Goal: Use online tool/utility: Utilize a website feature to perform a specific function

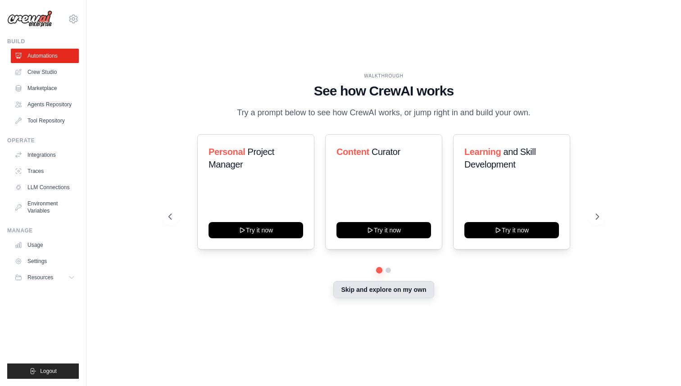
click at [403, 292] on button "Skip and explore on my own" at bounding box center [383, 289] width 100 height 17
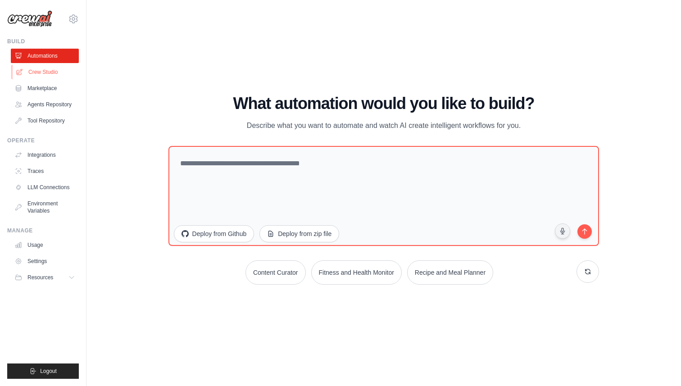
click at [50, 72] on link "Crew Studio" at bounding box center [46, 72] width 68 height 14
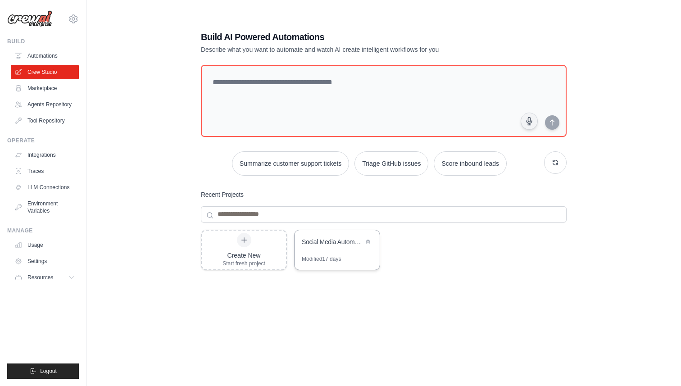
click at [328, 246] on div "Social Media Automation & Analytics" at bounding box center [333, 241] width 62 height 9
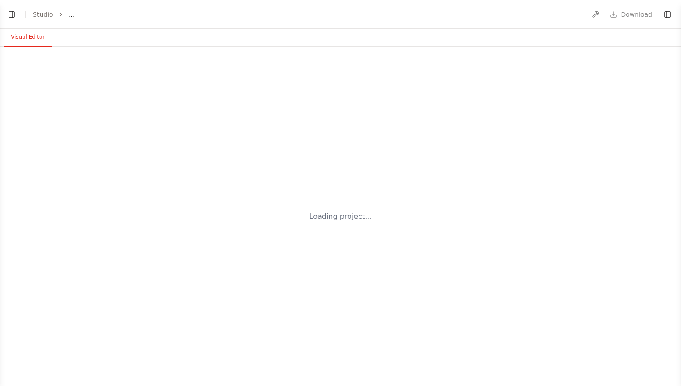
select select "****"
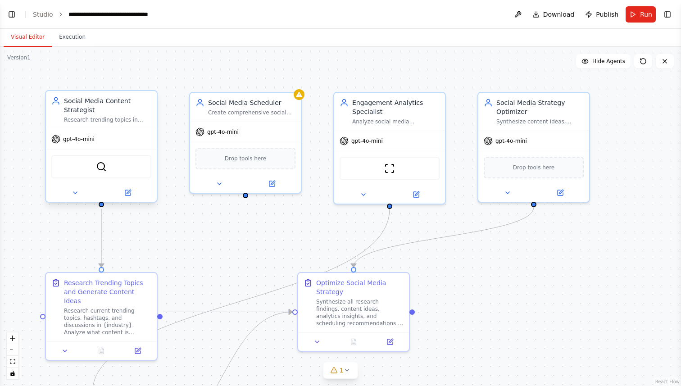
click at [78, 143] on div "gpt-4o-mini" at bounding box center [72, 139] width 43 height 9
click at [78, 142] on span "gpt-4o-mini" at bounding box center [79, 139] width 32 height 7
click at [128, 196] on icon at bounding box center [127, 192] width 7 height 7
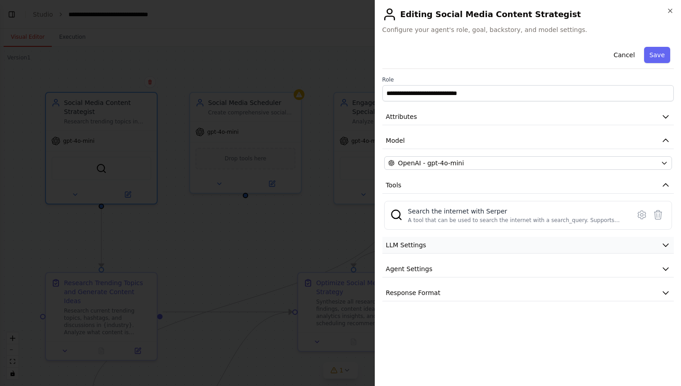
click at [478, 244] on button "LLM Settings" at bounding box center [529, 245] width 292 height 17
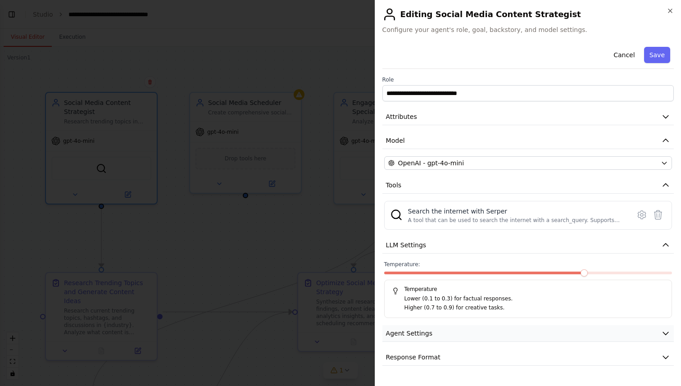
click at [497, 328] on button "Agent Settings" at bounding box center [529, 333] width 292 height 17
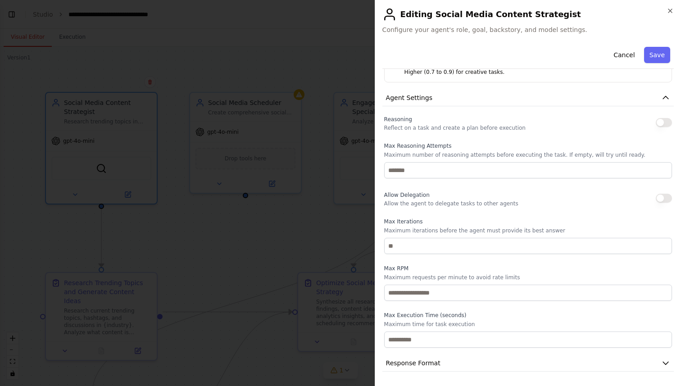
scroll to position [234, 0]
click at [465, 365] on button "Response Format" at bounding box center [529, 365] width 292 height 17
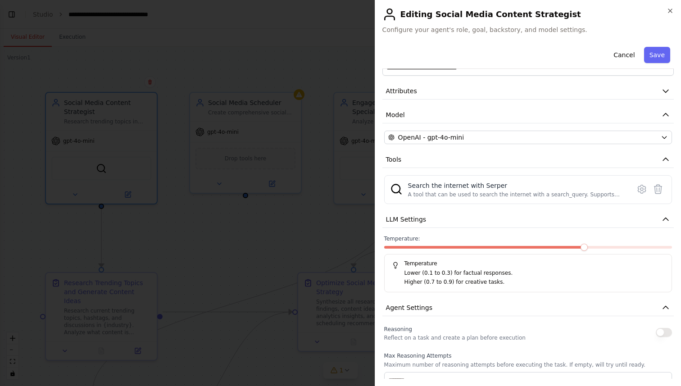
scroll to position [0, 0]
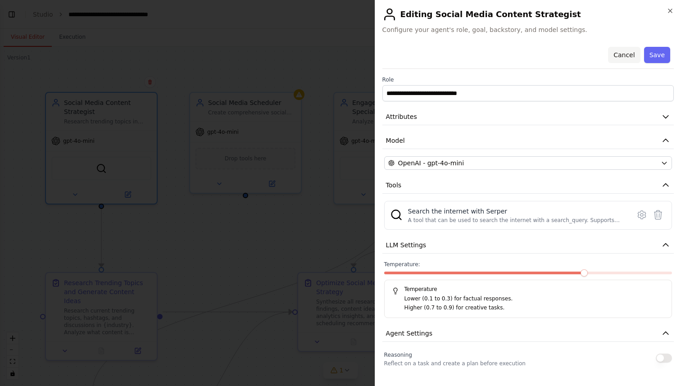
click at [628, 56] on button "Cancel" at bounding box center [624, 55] width 32 height 16
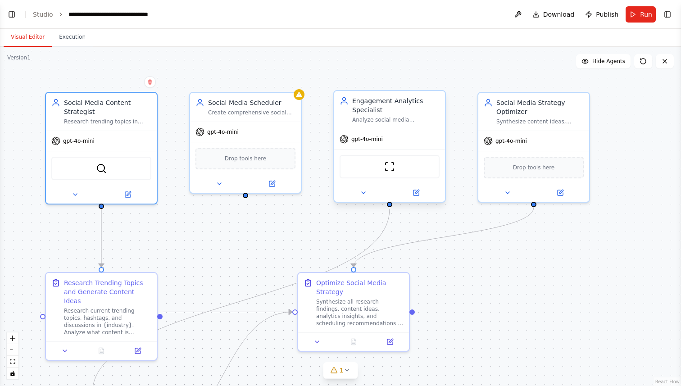
click at [387, 125] on div "Engagement Analytics Specialist Analyze social media engagement patterns for {b…" at bounding box center [389, 110] width 111 height 38
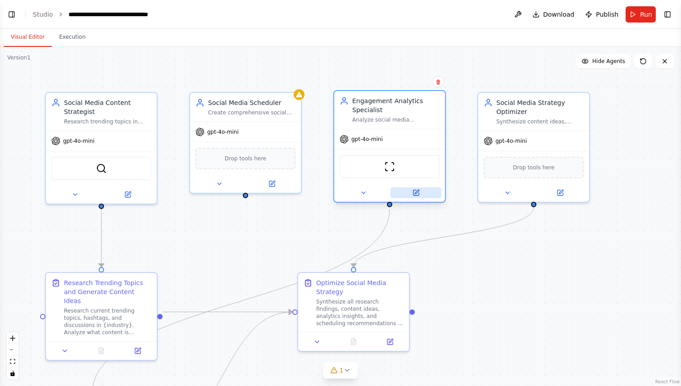
click at [415, 194] on icon at bounding box center [416, 192] width 5 height 5
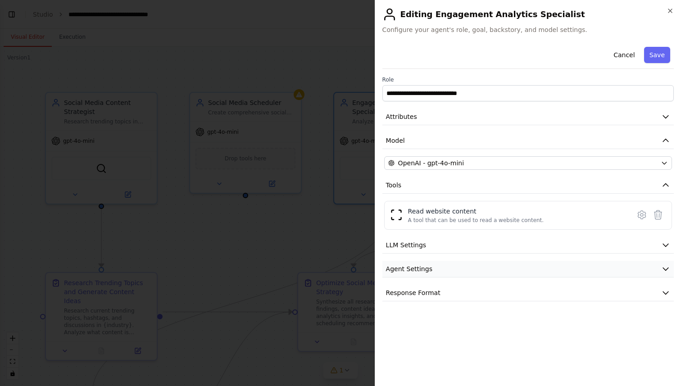
click at [492, 274] on button "Agent Settings" at bounding box center [529, 269] width 292 height 17
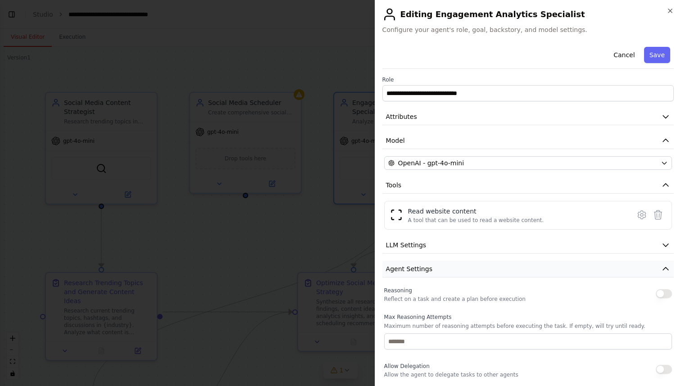
click at [492, 274] on button "Agent Settings" at bounding box center [529, 269] width 292 height 17
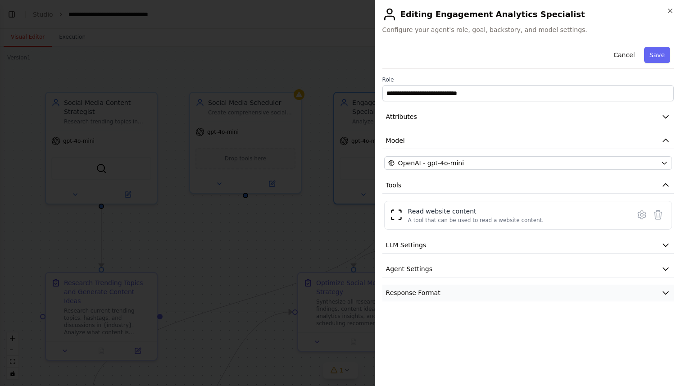
click at [490, 298] on button "Response Format" at bounding box center [529, 293] width 292 height 17
click at [490, 299] on button "Response Format" at bounding box center [529, 293] width 292 height 17
click at [471, 170] on div "**********" at bounding box center [529, 172] width 292 height 258
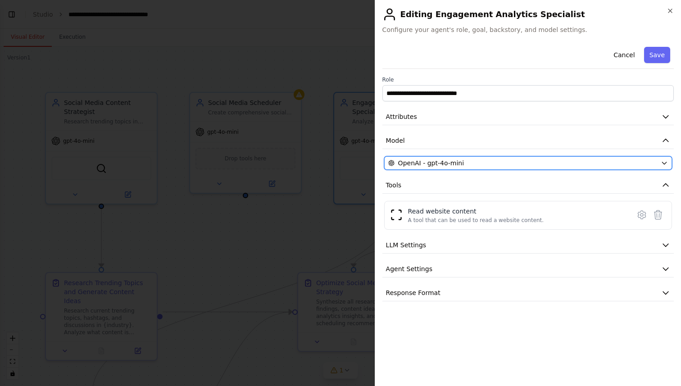
click at [471, 169] on button "OpenAI - gpt-4o-mini" at bounding box center [528, 163] width 288 height 14
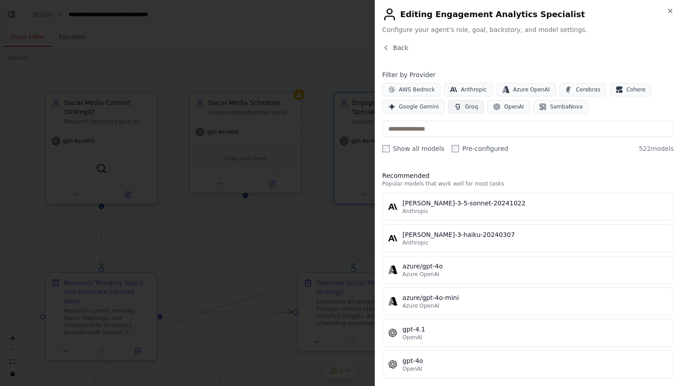
click at [467, 108] on span "Groq" at bounding box center [471, 106] width 13 height 7
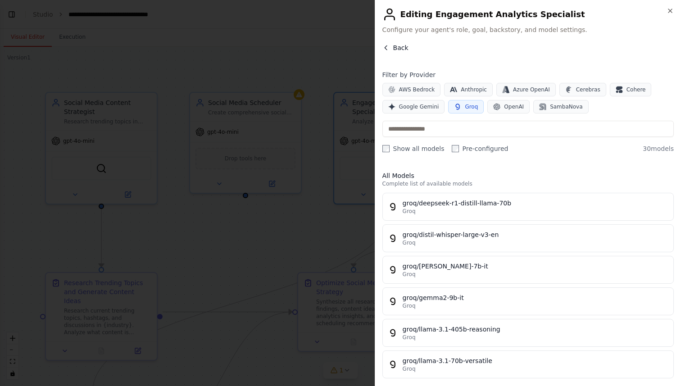
click at [387, 48] on icon "button" at bounding box center [386, 47] width 7 height 7
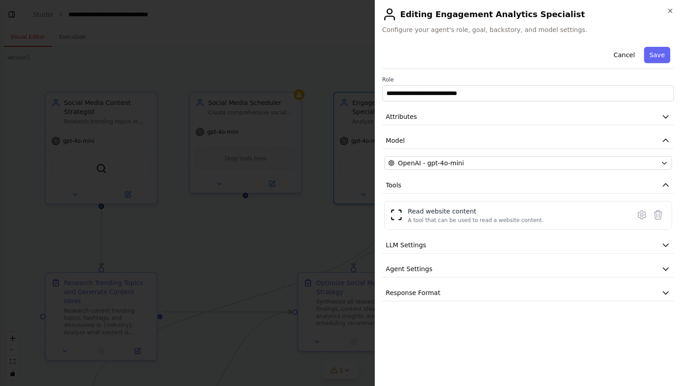
click at [675, 11] on div "**********" at bounding box center [528, 193] width 306 height 386
click at [672, 11] on icon "button" at bounding box center [670, 10] width 7 height 7
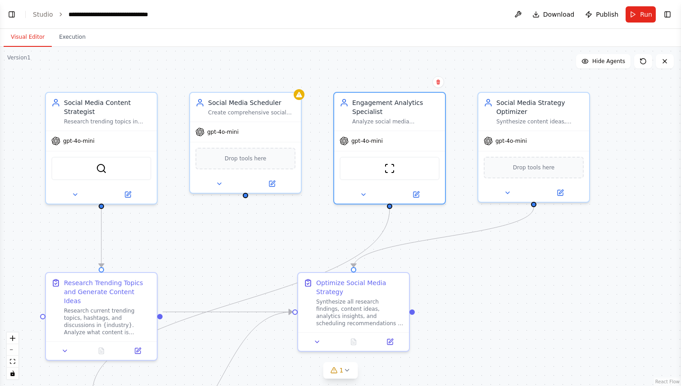
click at [503, 281] on div ".deletable-edge-delete-btn { width: 20px; height: 20px; border: 0px solid #ffff…" at bounding box center [340, 216] width 681 height 339
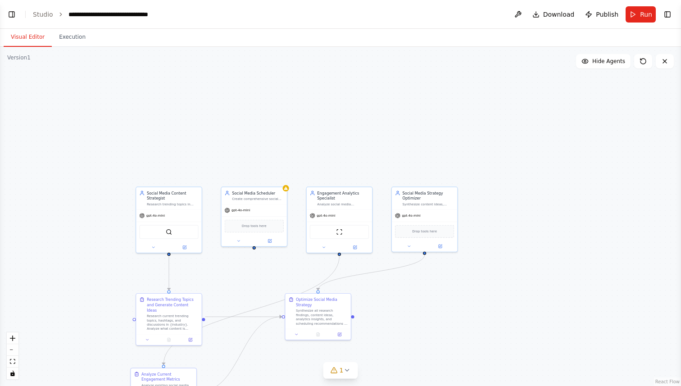
drag, startPoint x: 229, startPoint y: 255, endPoint x: 197, endPoint y: 273, distance: 37.1
click at [197, 274] on div ".deletable-edge-delete-btn { width: 20px; height: 20px; border: 0px solid #ffff…" at bounding box center [340, 216] width 681 height 339
